Goal: Complete application form

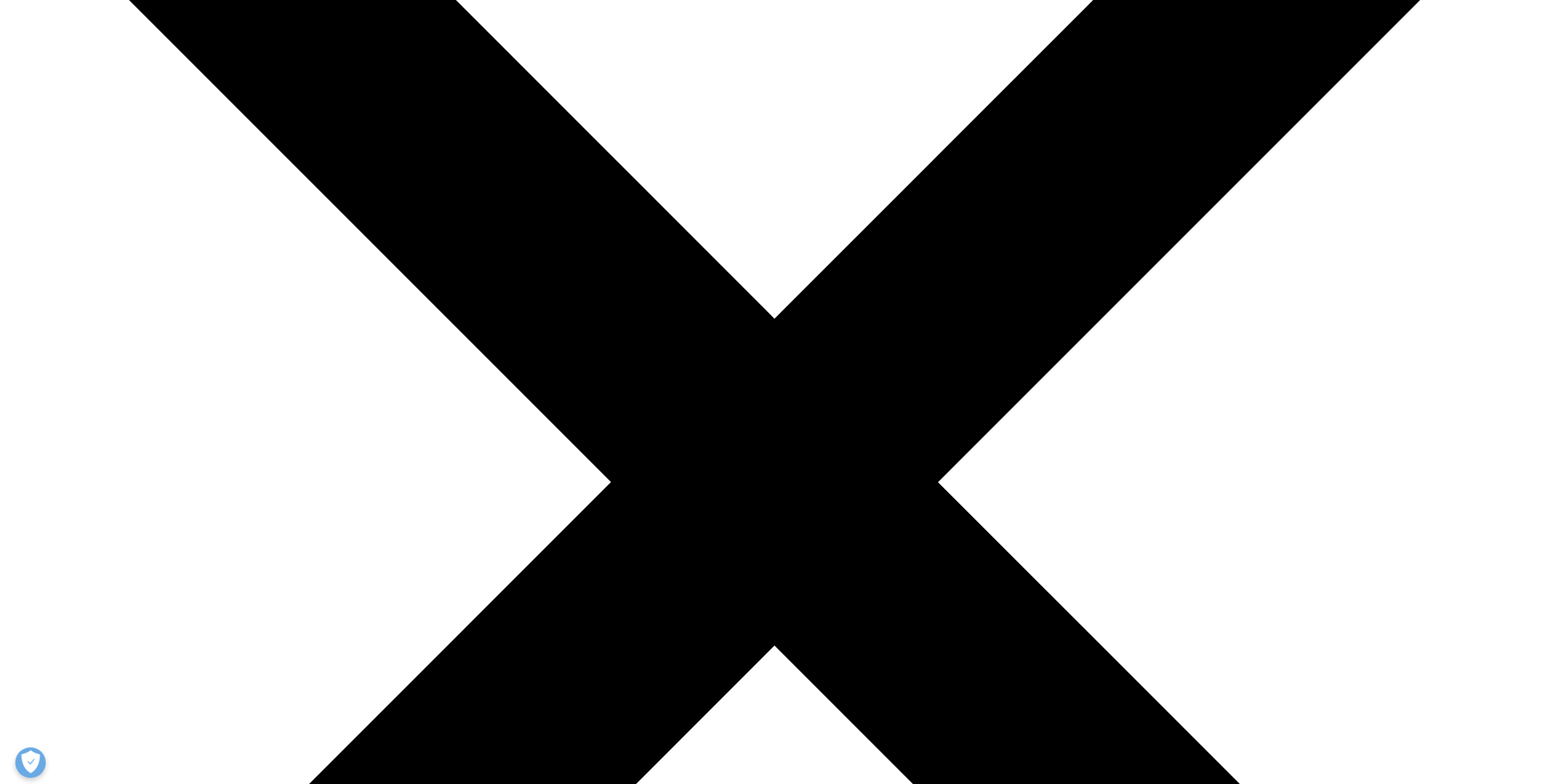
scroll to position [1199, 720]
drag, startPoint x: 25, startPoint y: 763, endPoint x: 471, endPoint y: 515, distance: 510.3
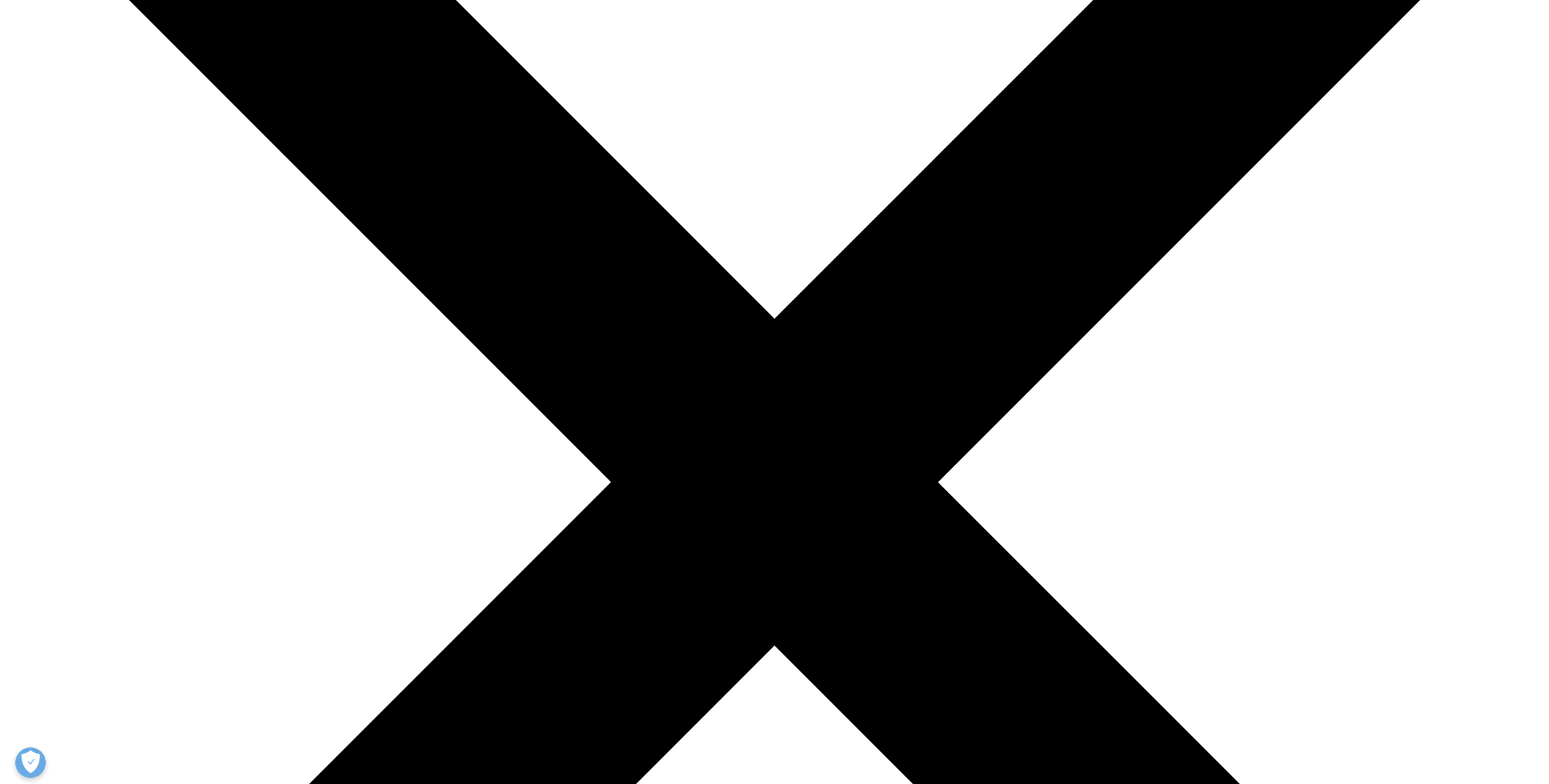
click at [27, 760] on button "Präferenzen öffnen" at bounding box center [30, 762] width 31 height 31
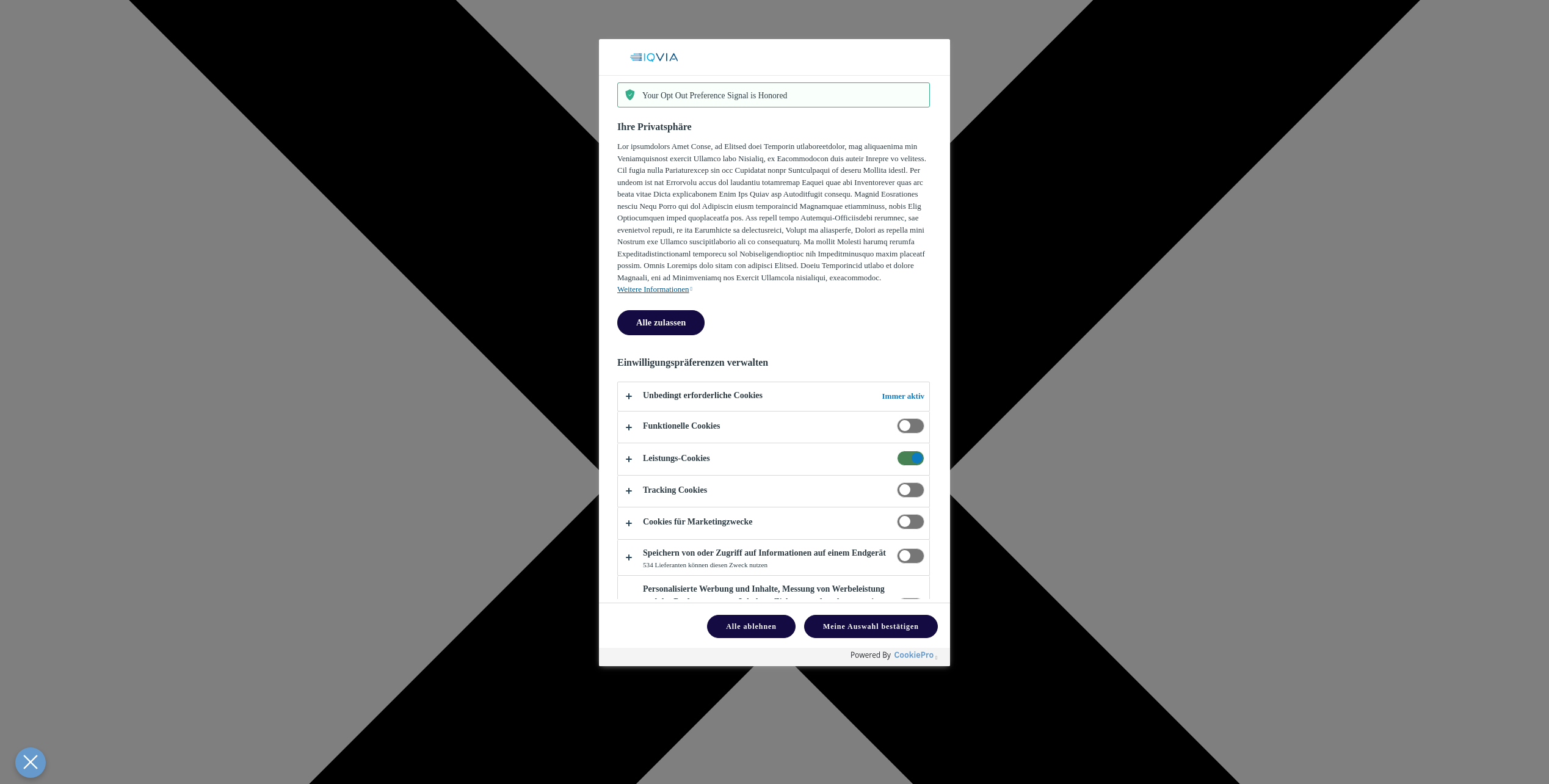
click at [901, 418] on span "Ihre Privatsphäre" at bounding box center [910, 426] width 27 height 15
click at [897, 418] on input "Funktionelle Cookies" at bounding box center [897, 418] width 0 height 0
click at [901, 418] on span "Ihre Privatsphäre" at bounding box center [910, 426] width 27 height 15
click at [897, 418] on input "Funktionelle Cookies" at bounding box center [897, 418] width 0 height 0
click at [629, 411] on button "Ihre Privatsphäre" at bounding box center [773, 427] width 311 height 31
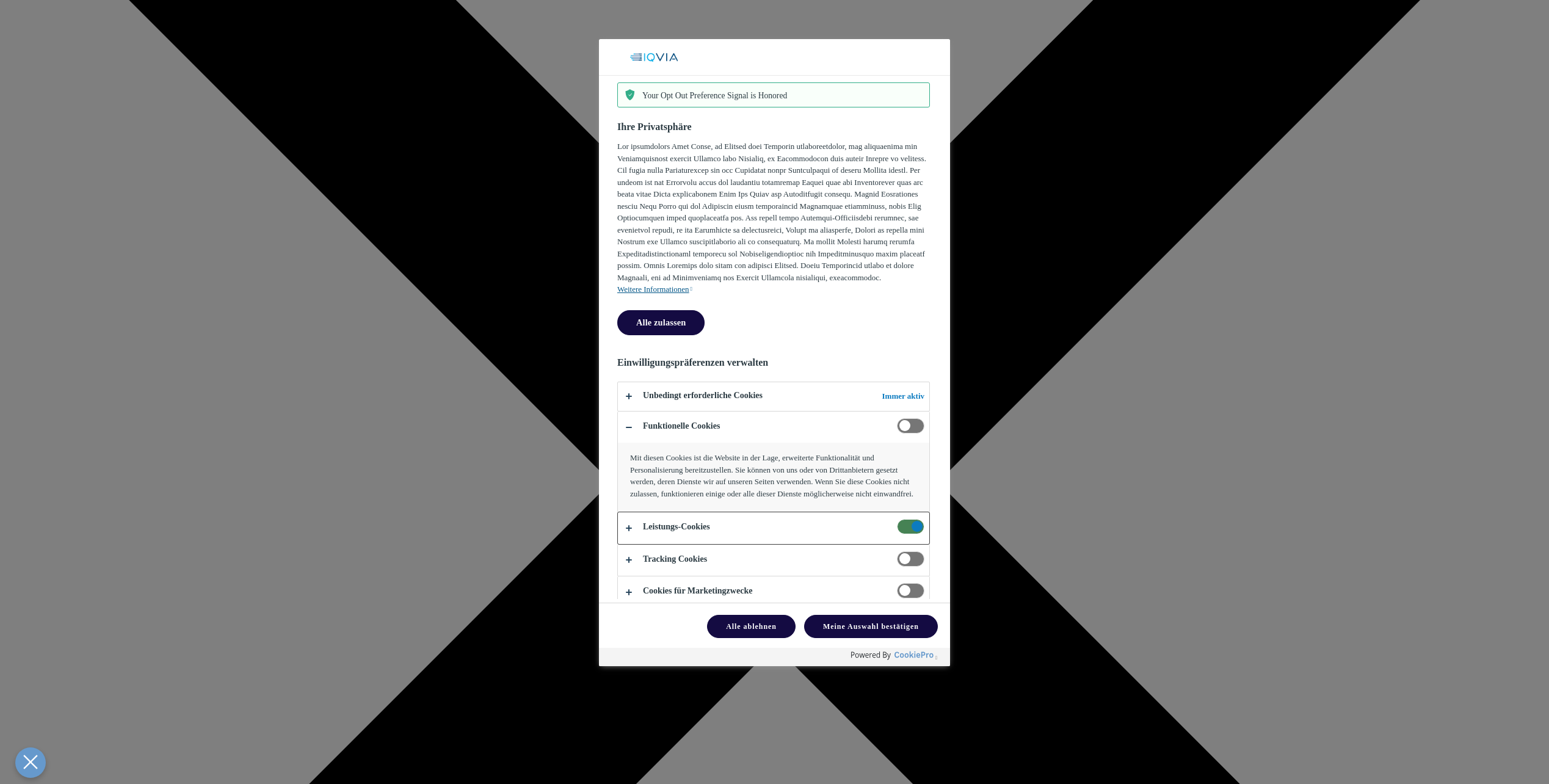
click at [669, 514] on button "Ihre Privatsphäre" at bounding box center [773, 528] width 311 height 31
click at [902, 519] on span "Ihre Privatsphäre" at bounding box center [910, 527] width 27 height 15
click at [897, 519] on input "Leistungs-Cookies" at bounding box center [897, 519] width 0 height 0
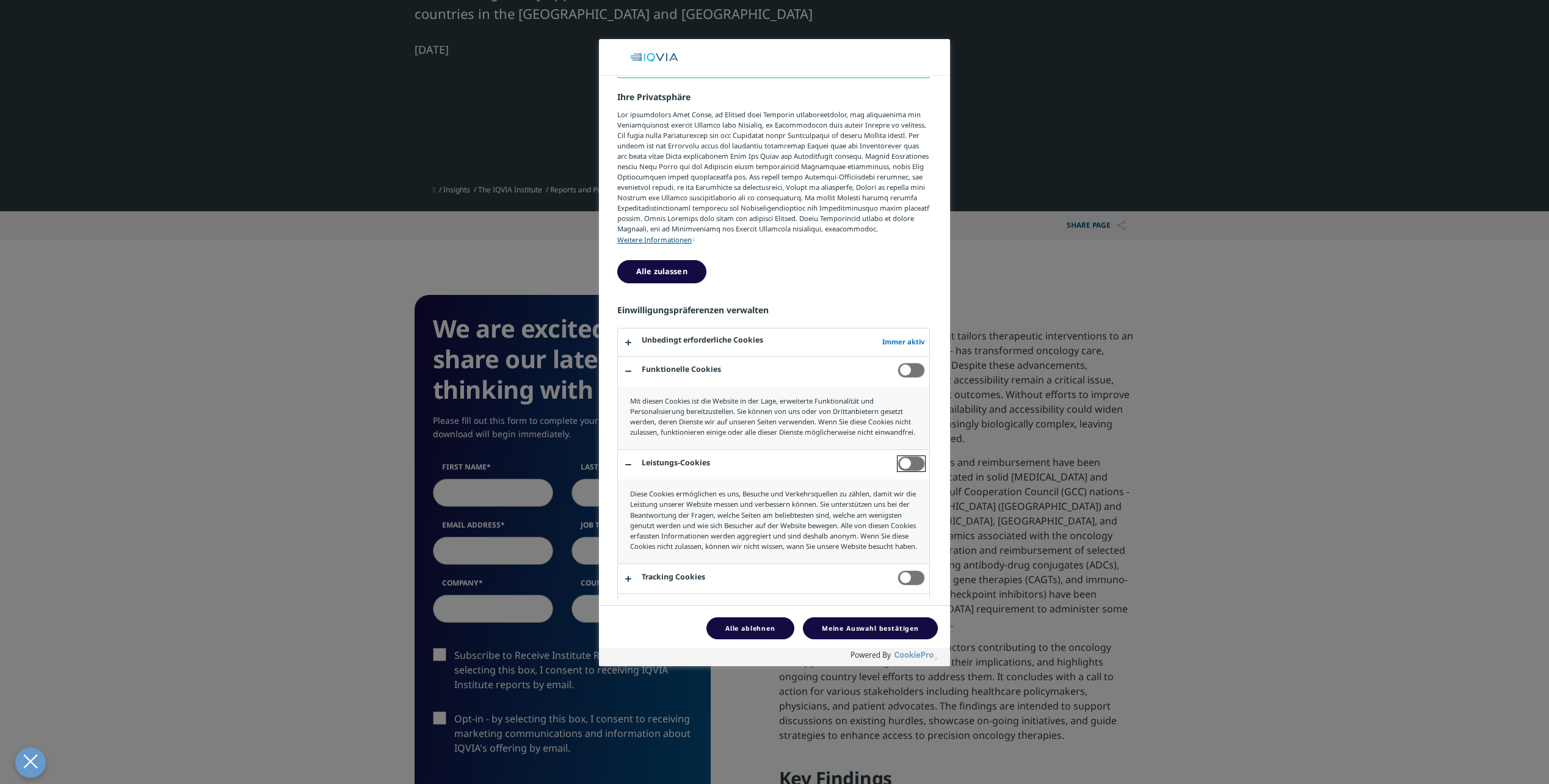
scroll to position [22, 0]
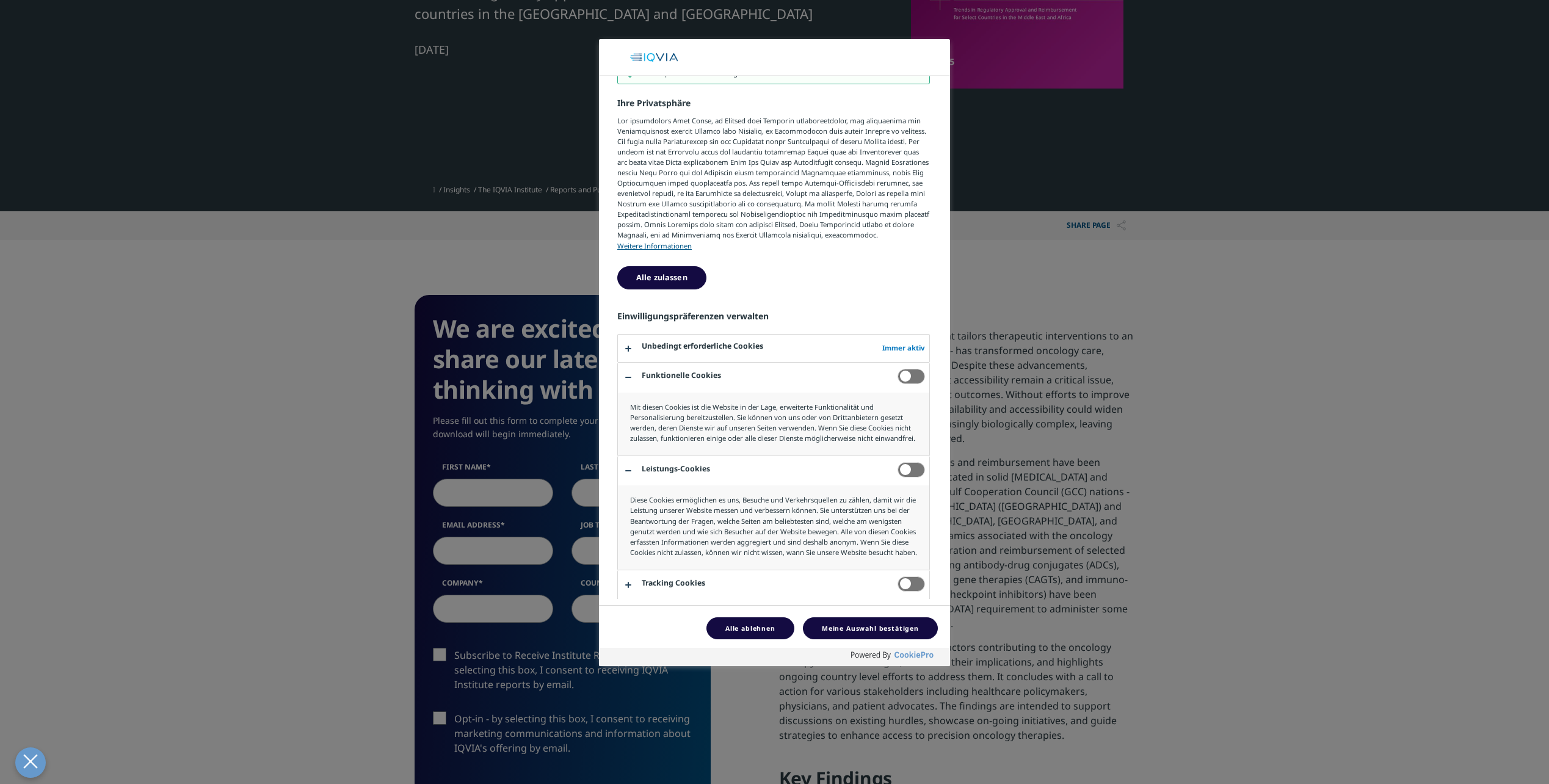
click at [909, 384] on span "Ihre Privatsphäre" at bounding box center [911, 376] width 27 height 15
click at [897, 368] on input "Funktionelle Cookies" at bounding box center [897, 368] width 0 height 0
click at [836, 626] on button "Meine Auswahl bestätigen" at bounding box center [870, 628] width 135 height 22
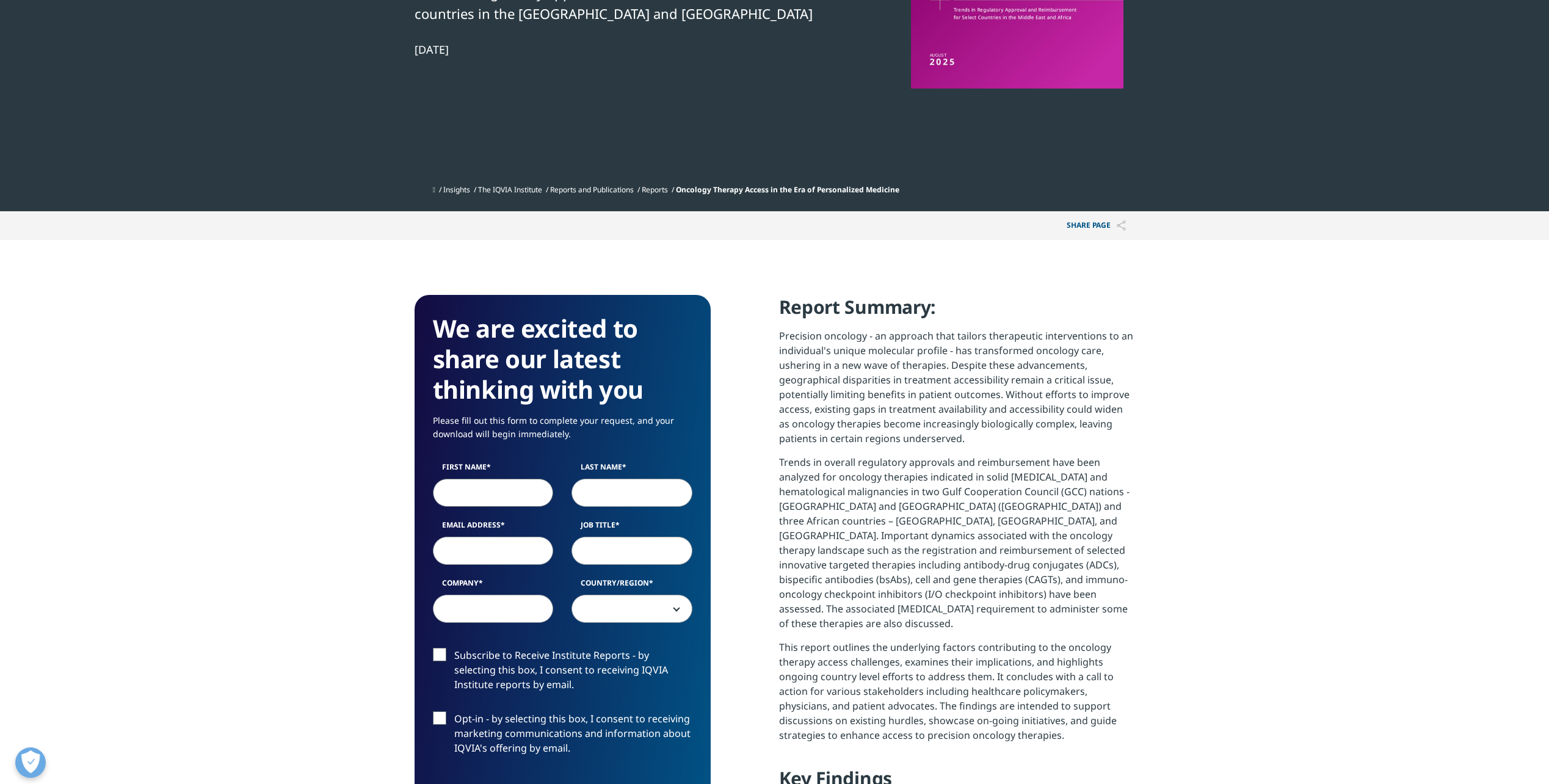
click at [484, 488] on input "First Name" at bounding box center [493, 493] width 121 height 28
type input "[PERSON_NAME]"
type input "[PERSON_NAME][EMAIL_ADDRESS][PERSON_NAME][DOMAIN_NAME]"
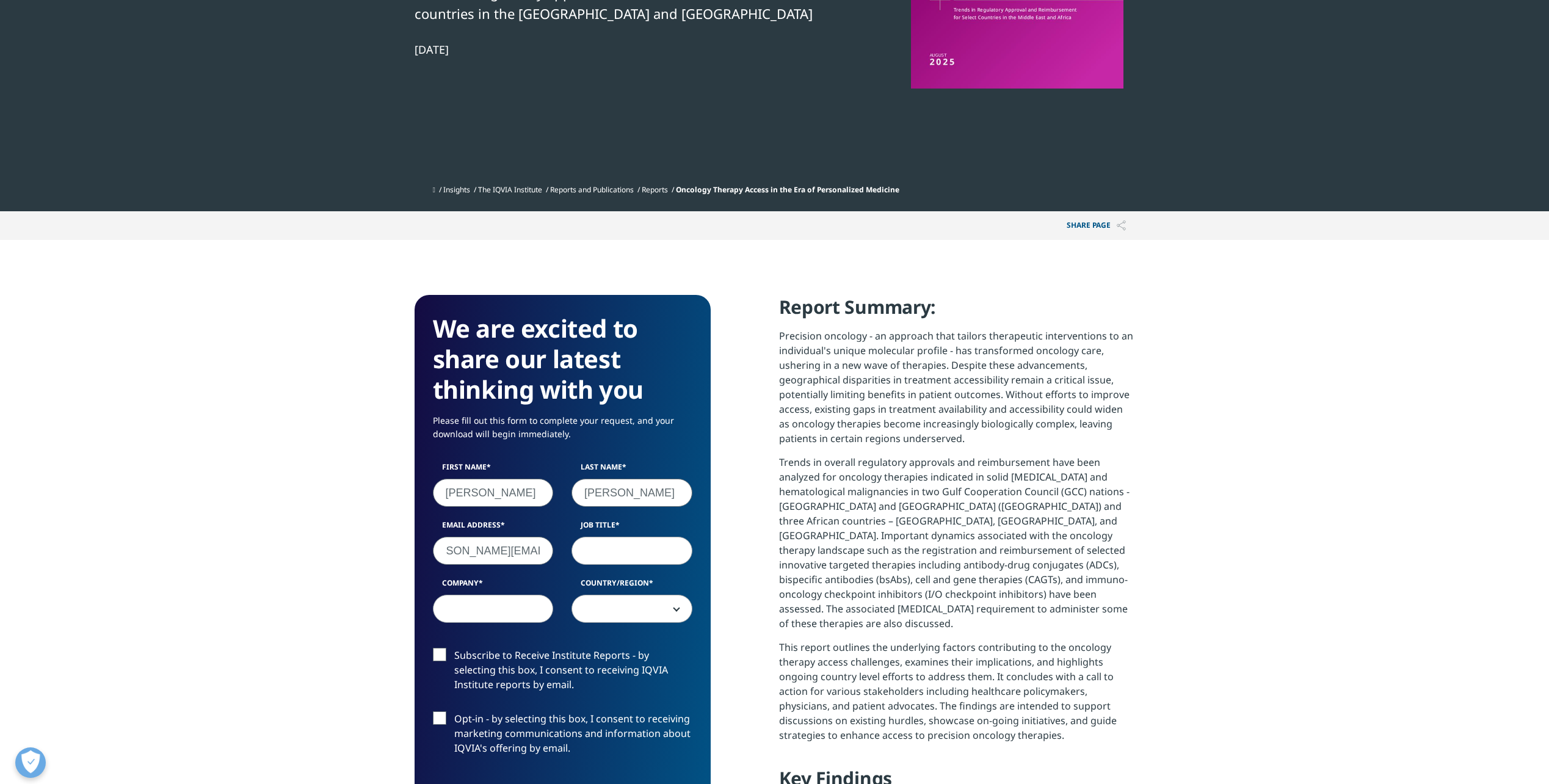
scroll to position [0, 0]
paste input "[URL][DOMAIN_NAME]"
type input "[URL][DOMAIN_NAME]"
click at [648, 552] on input "Job Title" at bounding box center [632, 551] width 121 height 28
paste input "IC & CFC [PERSON_NAME] IDM Tier 1&2 Lead"
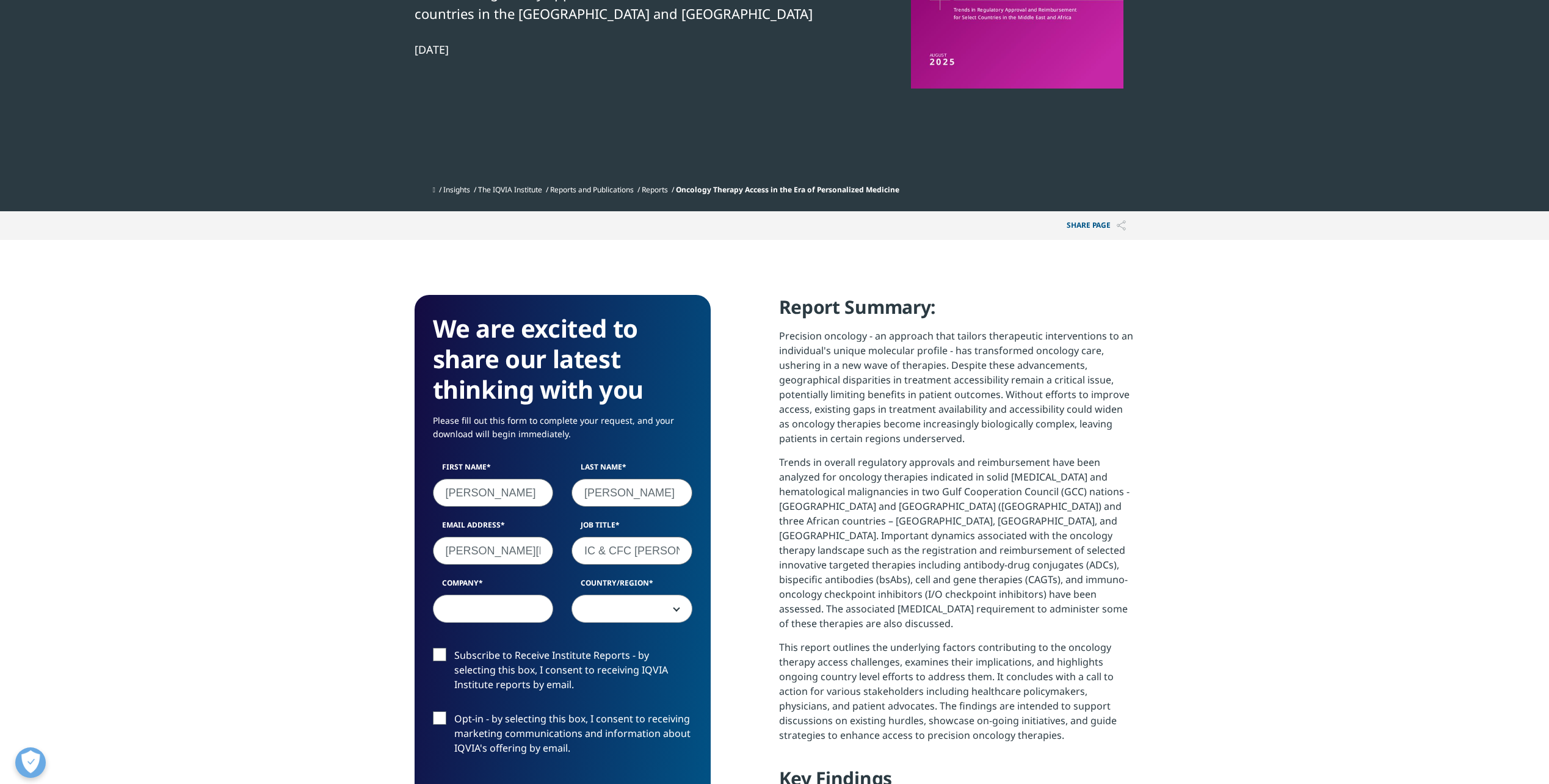
scroll to position [0, 71]
type input "IC & CFC [PERSON_NAME] IDM Tier 1&2 Lead"
click at [491, 611] on input "Company" at bounding box center [493, 608] width 121 height 28
type input "Pfizer Pharma GmbH"
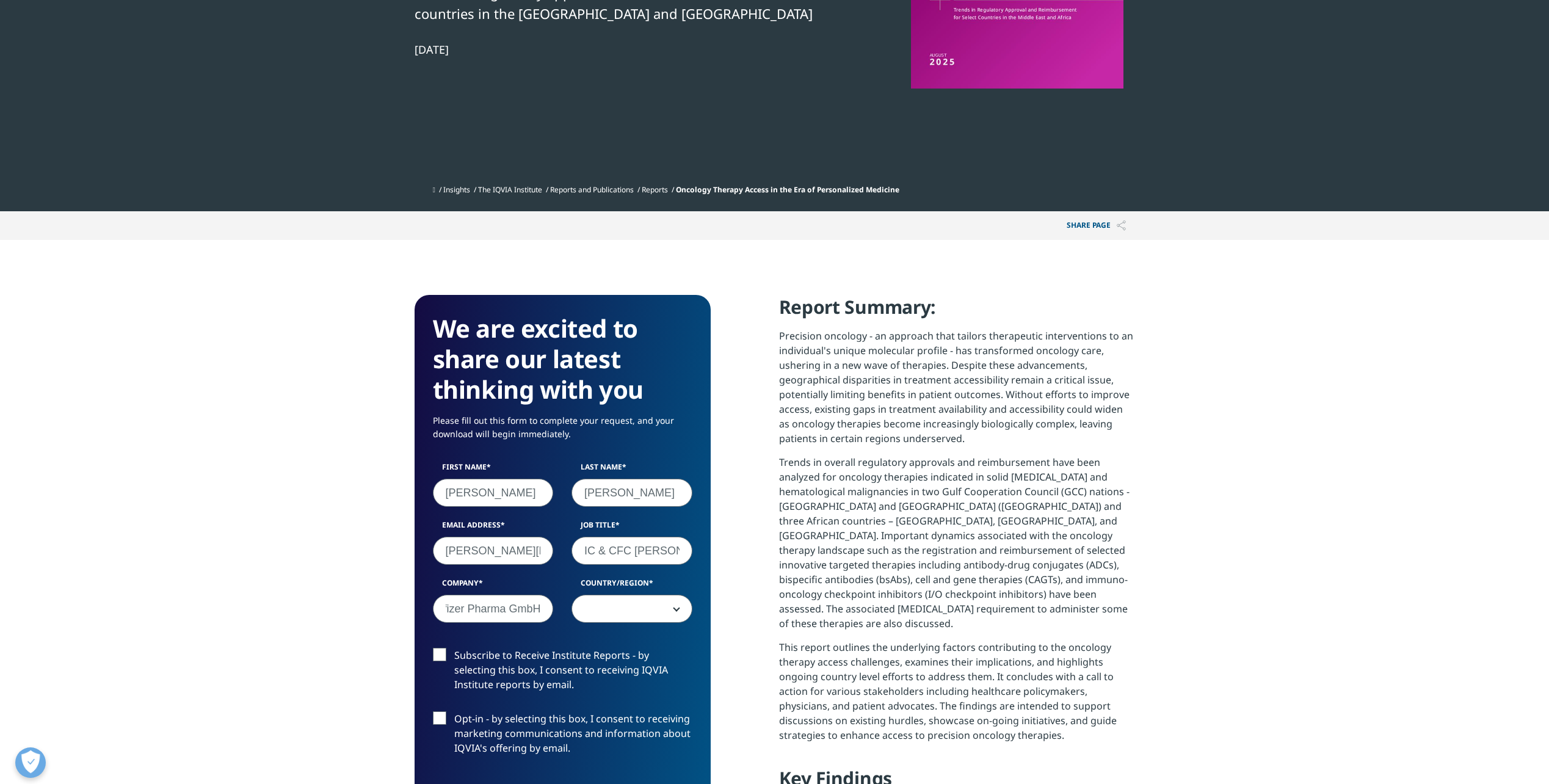
scroll to position [0, 0]
click at [697, 604] on div "Country/Region [GEOGRAPHIC_DATA] [GEOGRAPHIC_DATA] [GEOGRAPHIC_DATA] [GEOGRAPHI…" at bounding box center [632, 600] width 139 height 46
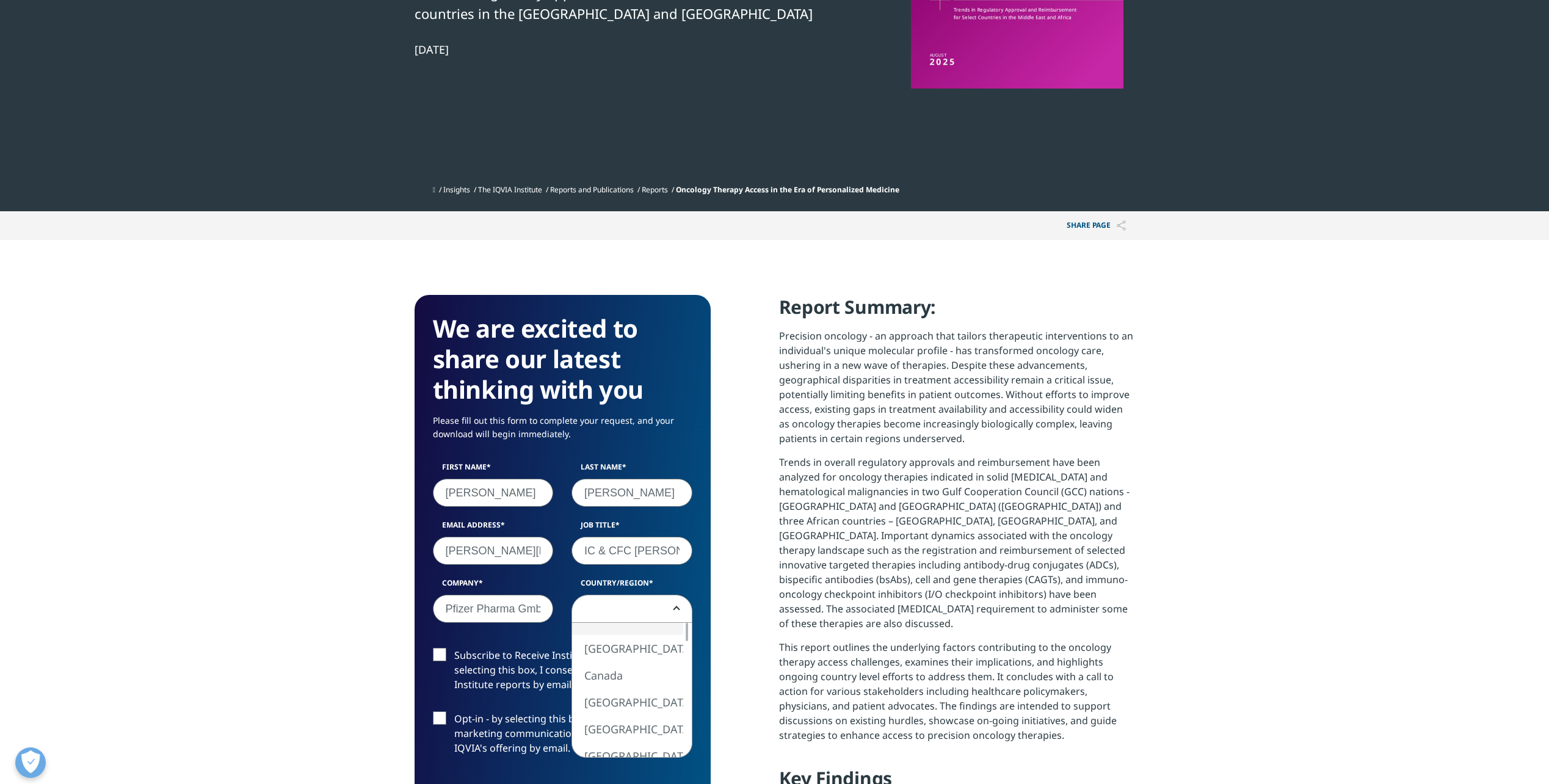
click at [673, 611] on span at bounding box center [632, 609] width 120 height 28
drag, startPoint x: 687, startPoint y: 642, endPoint x: 685, endPoint y: 651, distance: 9.2
click at [686, 662] on div at bounding box center [687, 690] width 10 height 134
click at [686, 681] on div at bounding box center [686, 672] width 2 height 18
select select "[GEOGRAPHIC_DATA]"
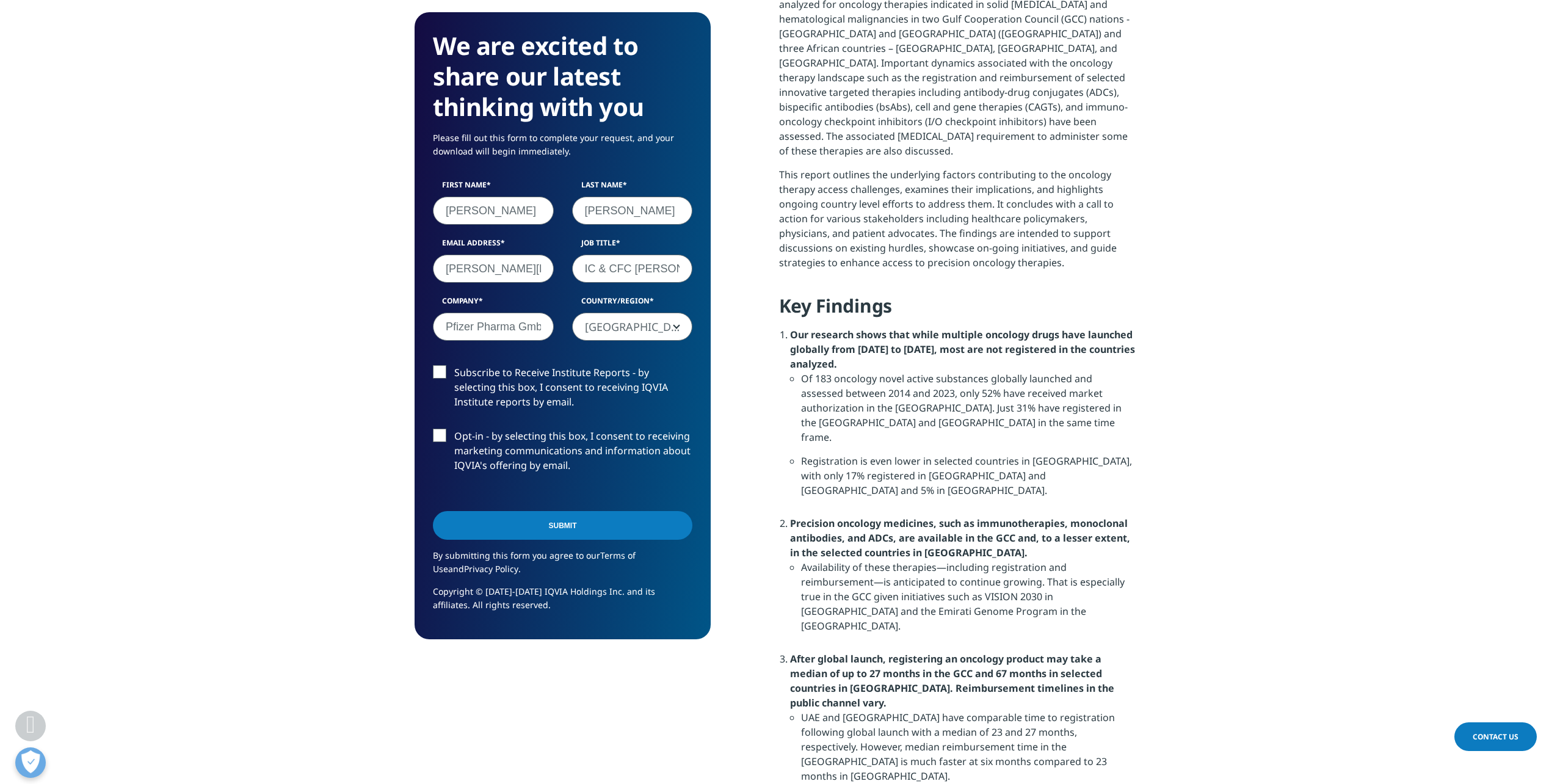
scroll to position [794, 0]
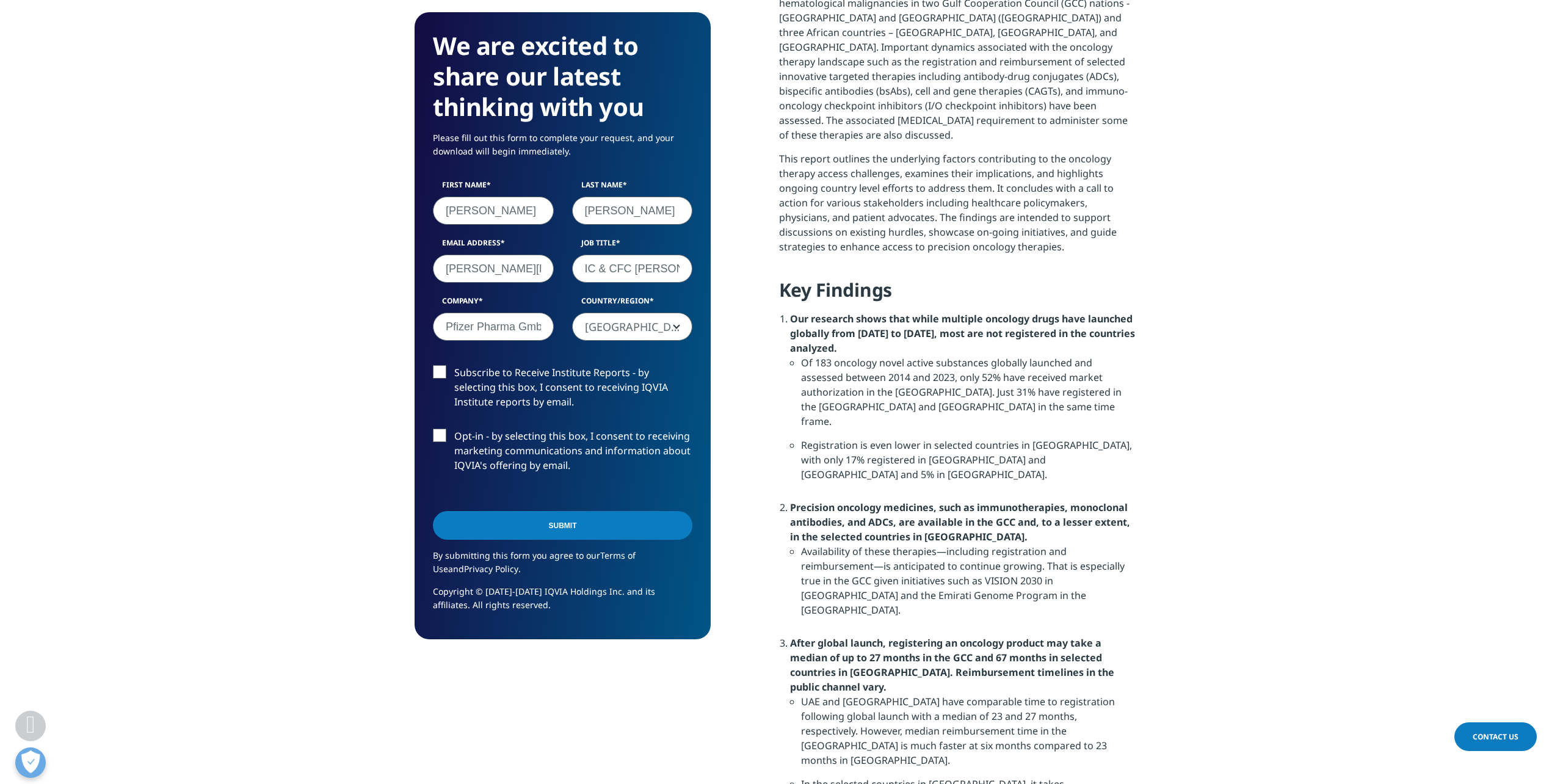
click at [618, 527] on input "Submit" at bounding box center [562, 525] width 259 height 29
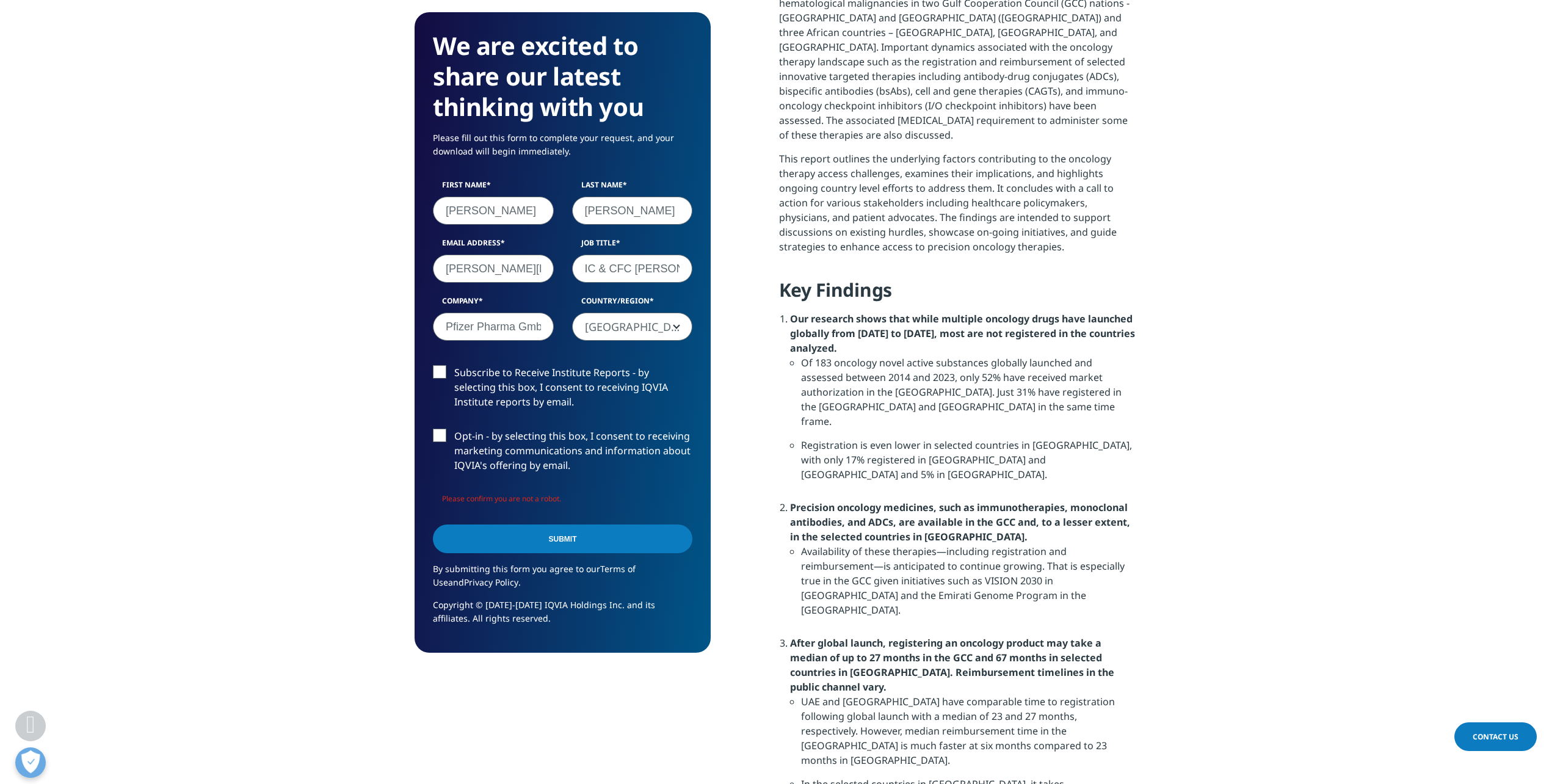
scroll to position [641, 296]
click at [615, 538] on input "Submit" at bounding box center [562, 539] width 259 height 29
click at [617, 539] on input "Submit" at bounding box center [562, 539] width 259 height 29
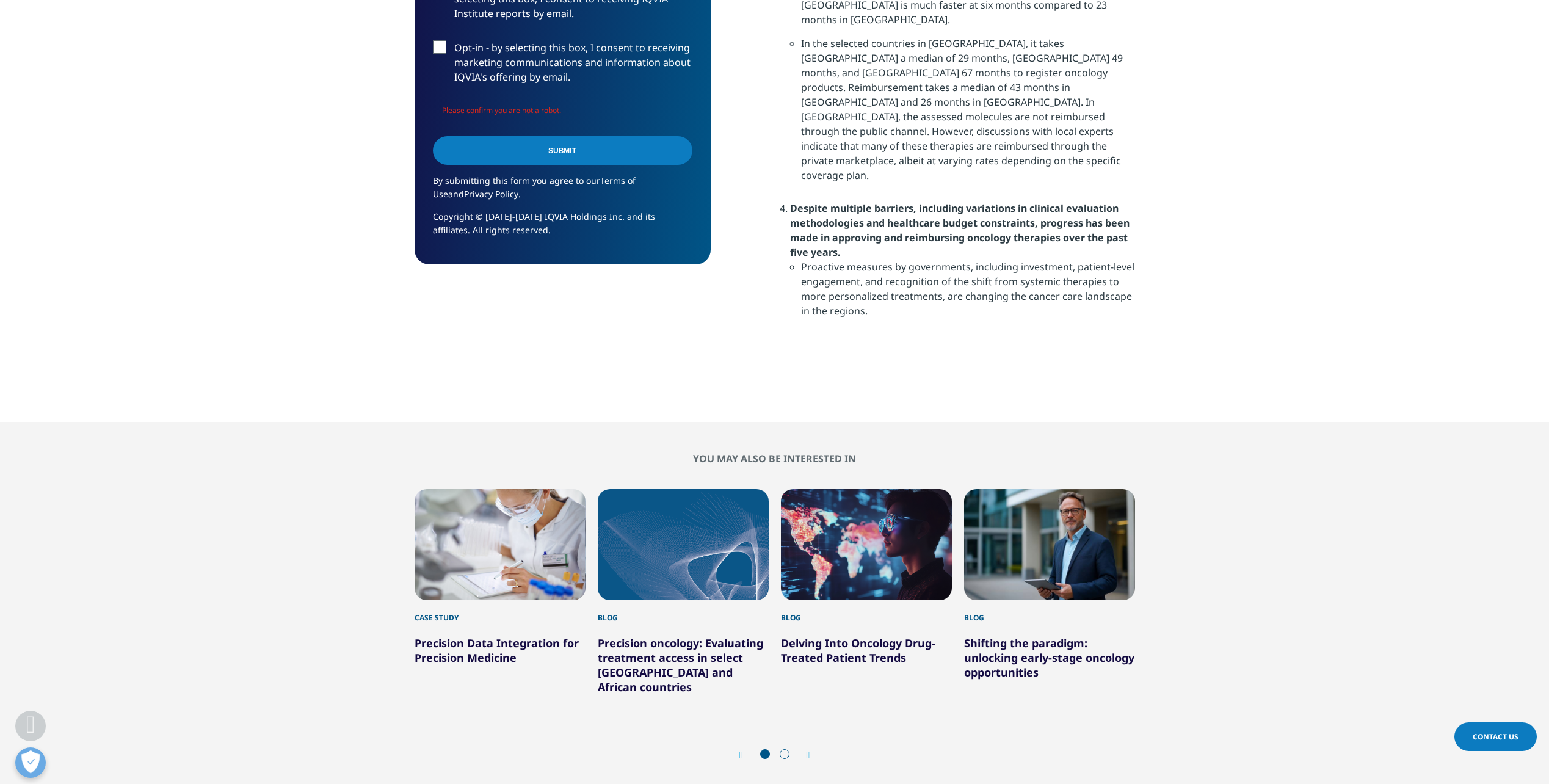
scroll to position [2042, 0]
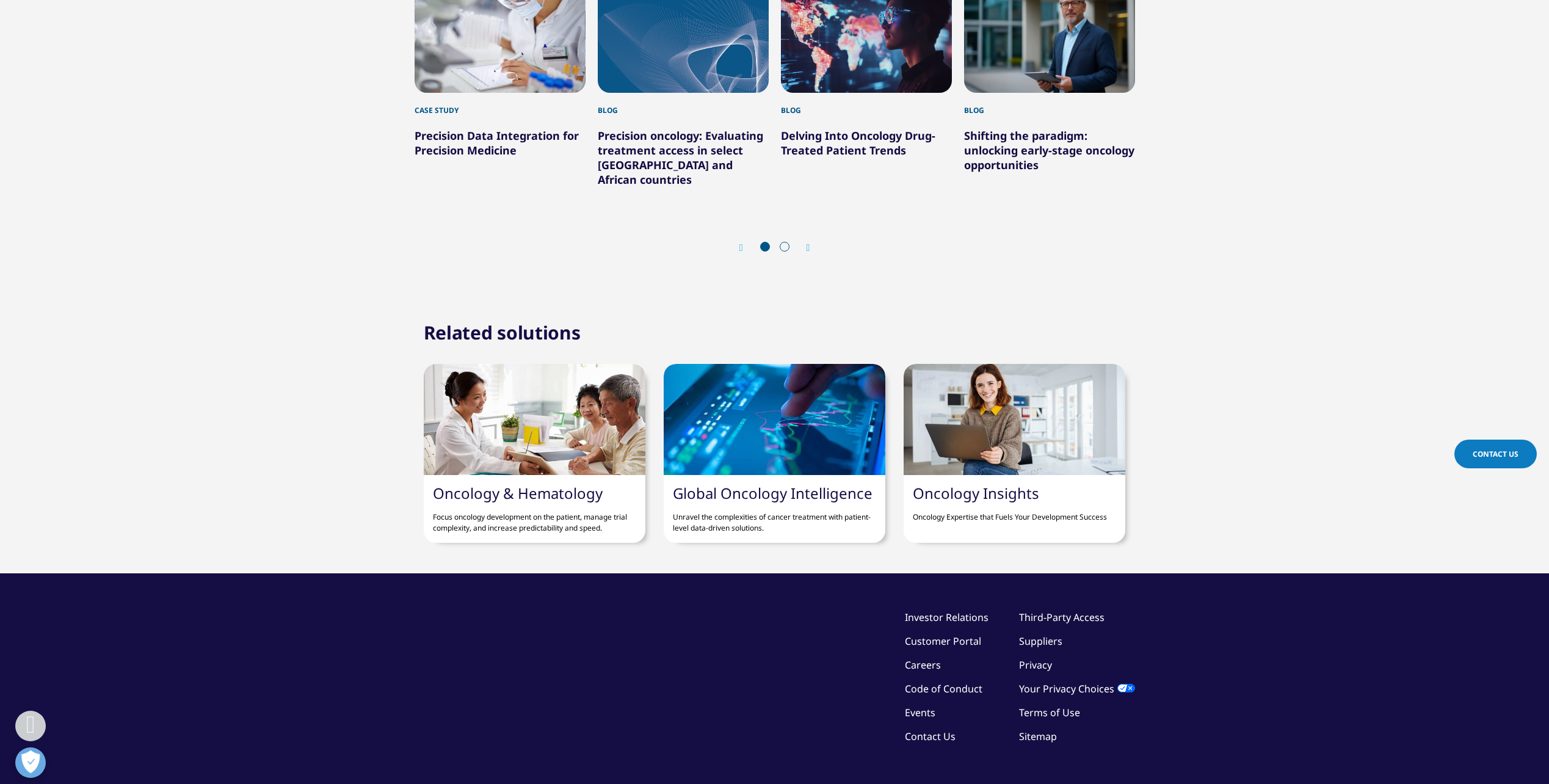
click at [1092, 682] on link "Your Privacy Choices" at bounding box center [1077, 689] width 116 height 13
